Goal: Task Accomplishment & Management: Manage account settings

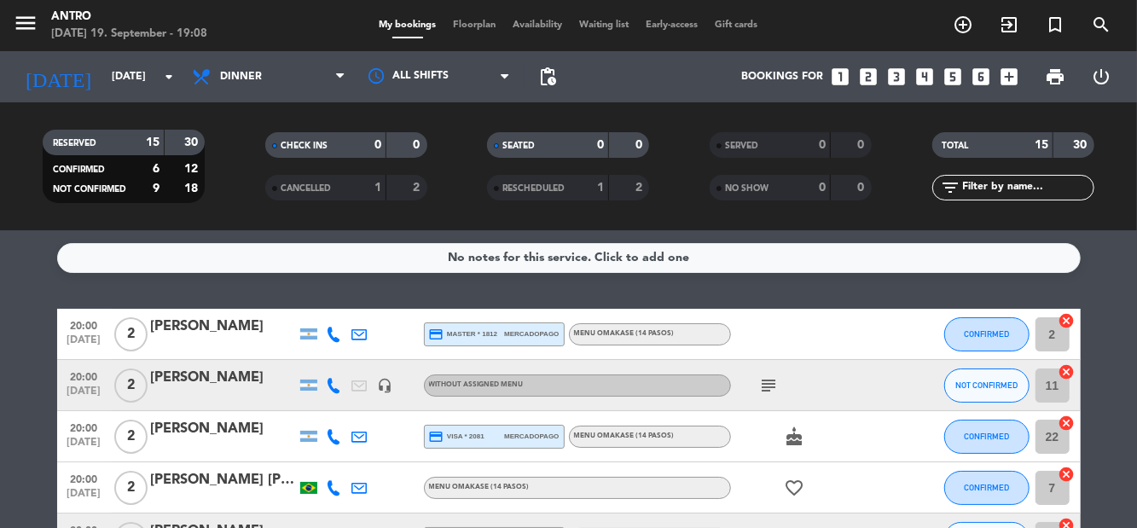
click at [165, 89] on input "[DATE]" at bounding box center [175, 76] width 144 height 29
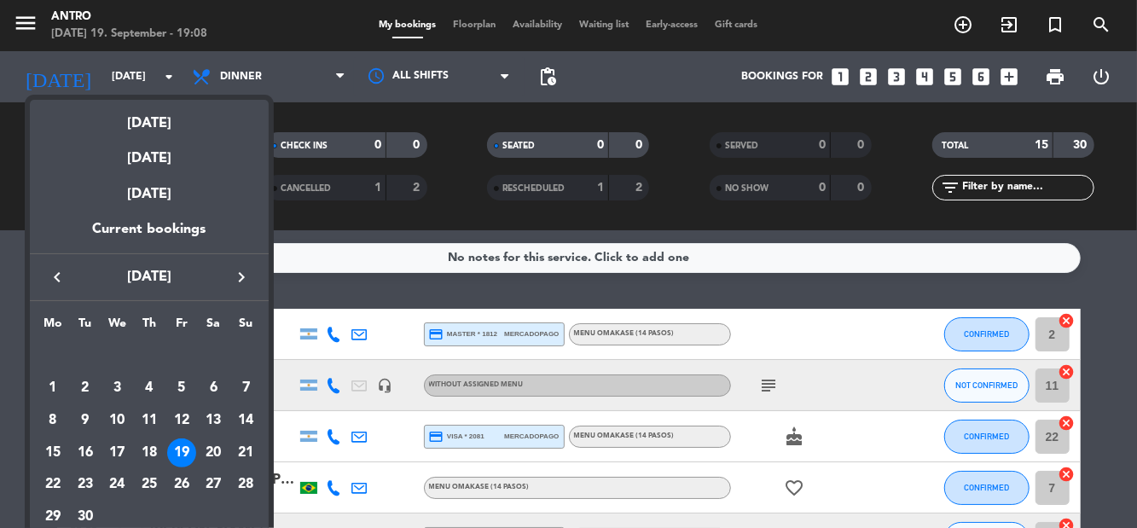
click at [240, 280] on icon "keyboard_arrow_right" at bounding box center [241, 277] width 20 height 20
click at [188, 385] on div "3" at bounding box center [181, 387] width 29 height 29
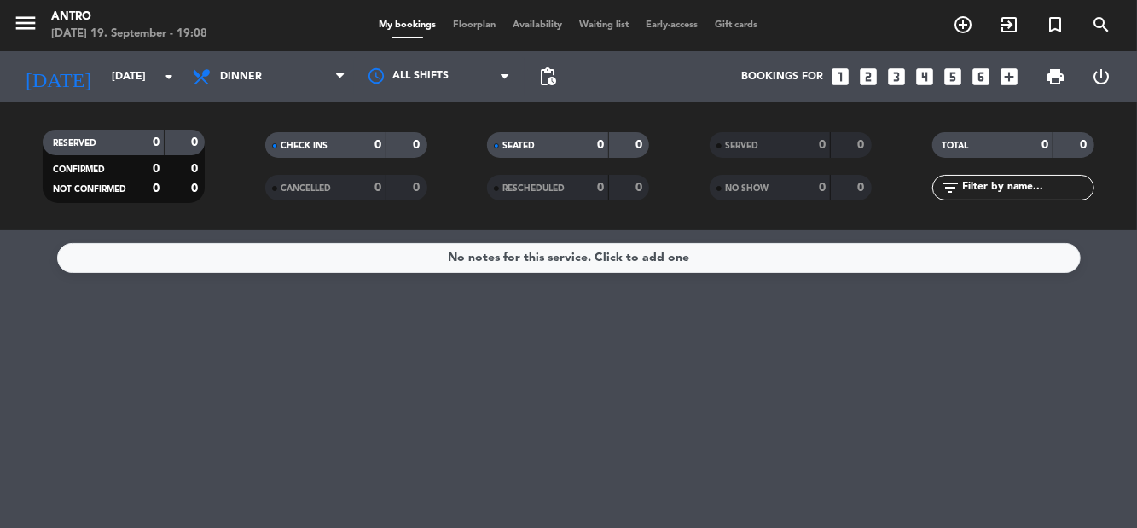
click at [131, 84] on input "[DATE]" at bounding box center [175, 76] width 144 height 29
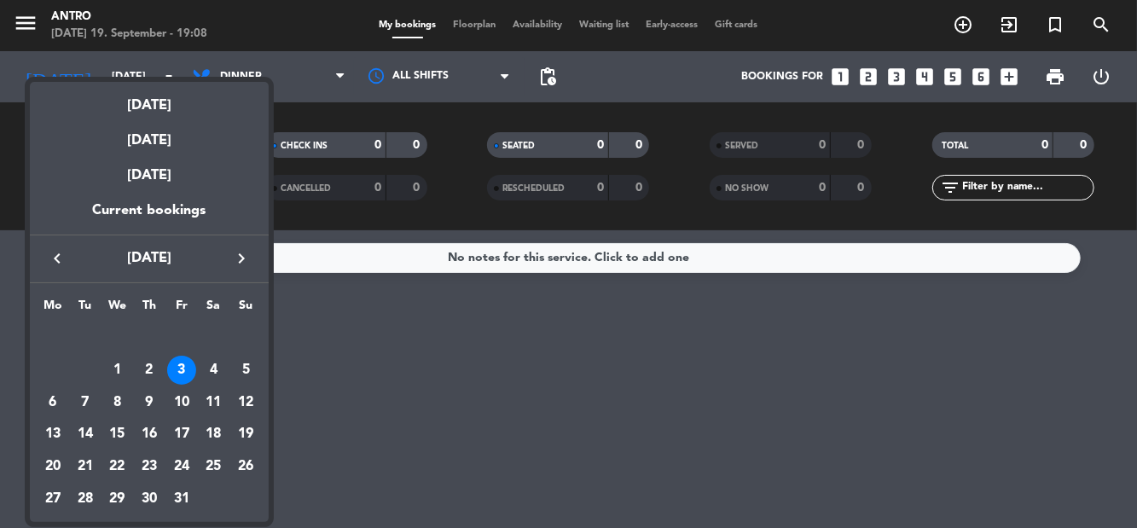
click at [44, 258] on button "keyboard_arrow_left" at bounding box center [57, 258] width 31 height 22
click at [185, 430] on div "19" at bounding box center [181, 434] width 29 height 29
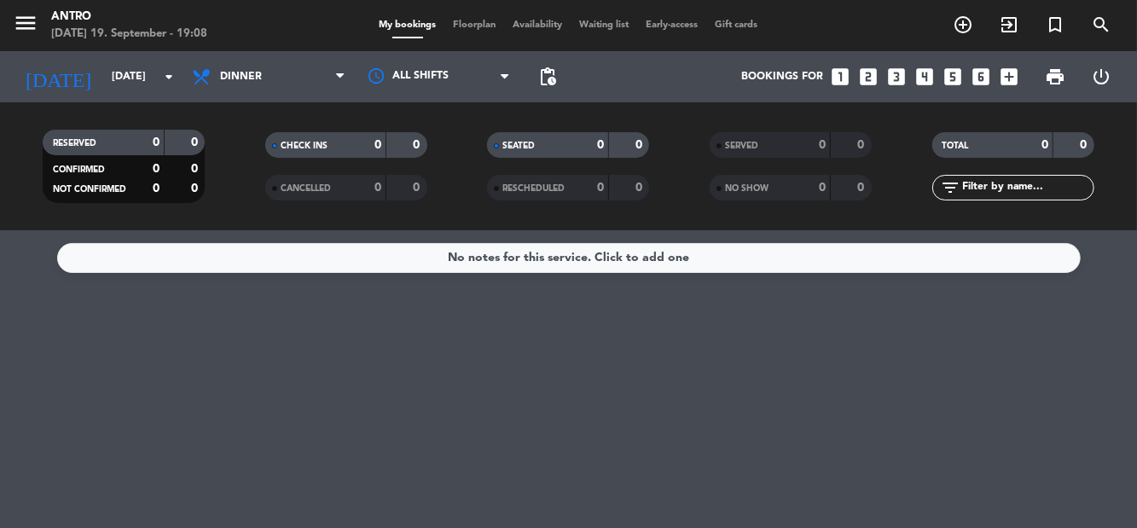
type input "[DATE]"
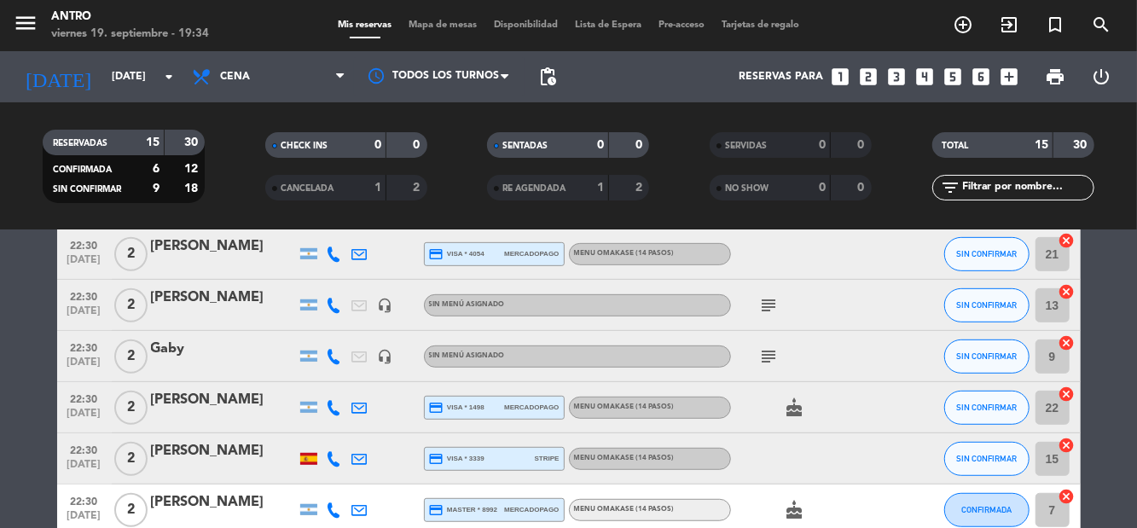
scroll to position [513, 0]
click at [767, 358] on icon "subject" at bounding box center [769, 356] width 20 height 20
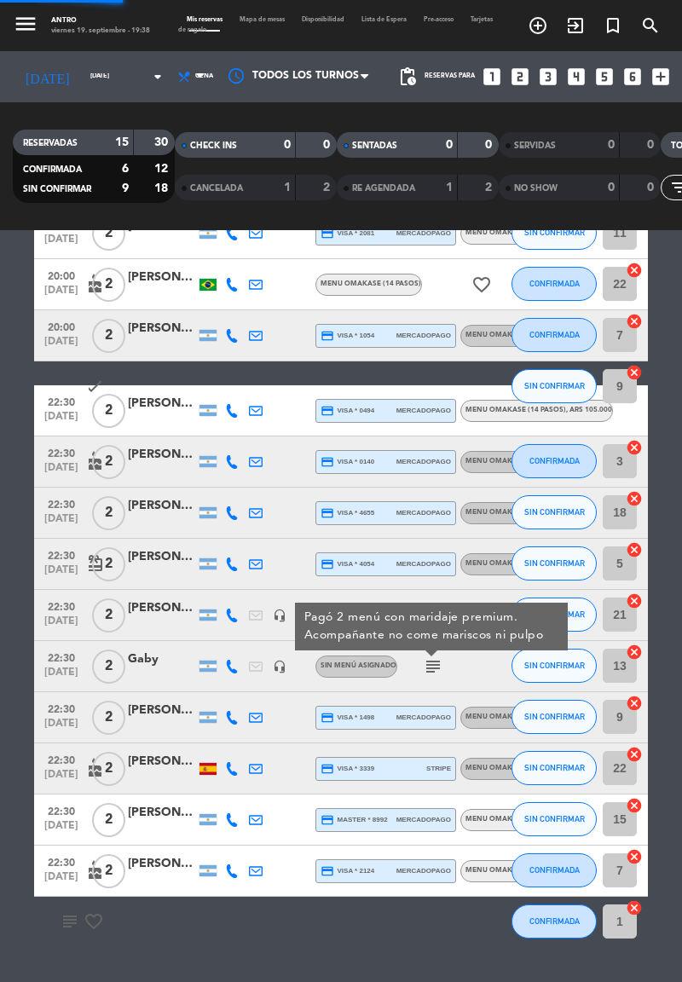
scroll to position [121, 0]
